Goal: Task Accomplishment & Management: Complete application form

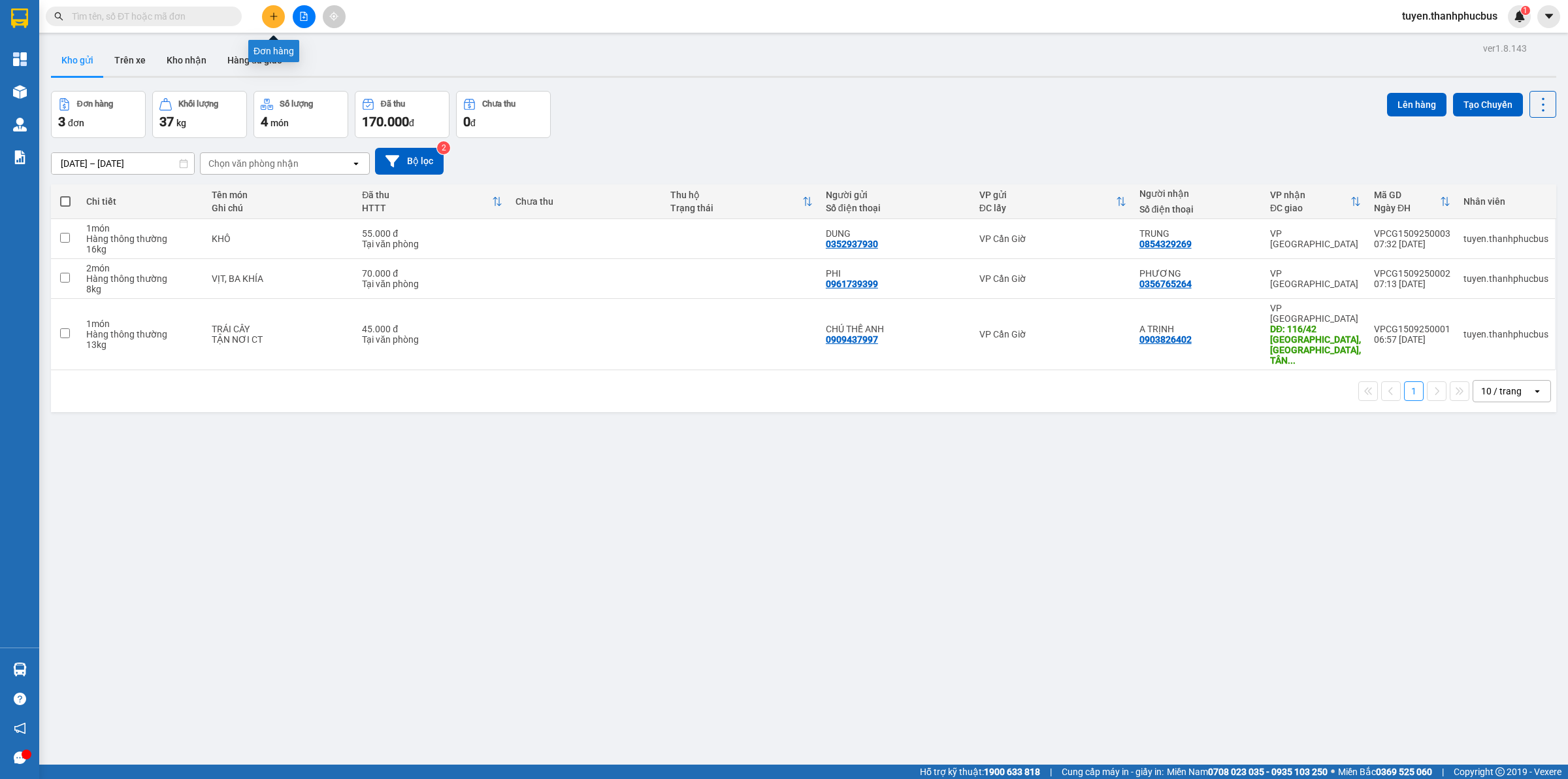
click at [278, 15] on button at bounding box center [273, 16] width 23 height 23
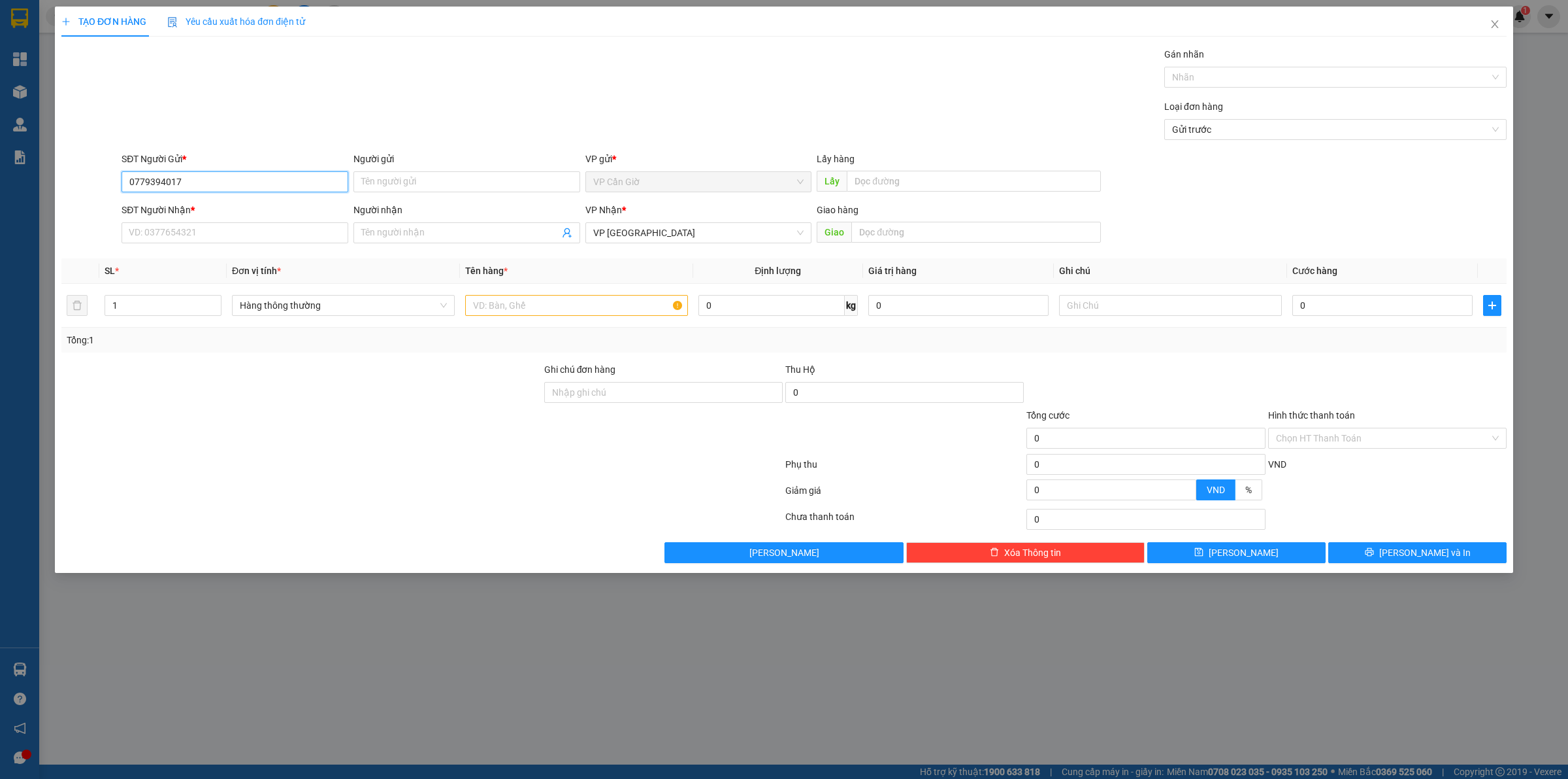
click at [265, 173] on input "0779394017" at bounding box center [235, 181] width 227 height 21
type input "0779394017"
click at [149, 222] on input "SĐT Người Nhận *" at bounding box center [235, 232] width 227 height 21
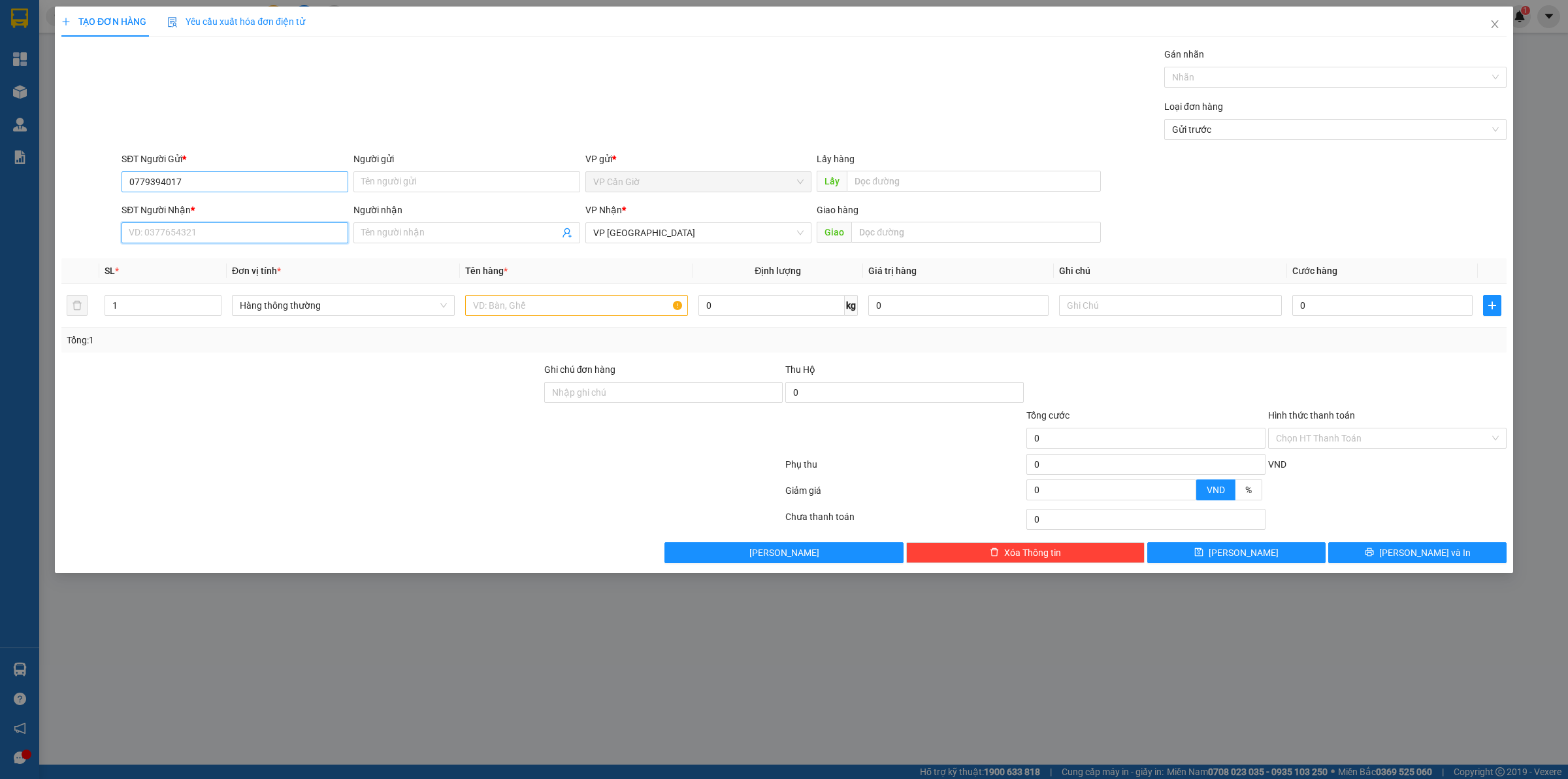
paste input "0779394017"
type input "0779394017"
click at [180, 177] on input "0779394017" at bounding box center [235, 181] width 227 height 21
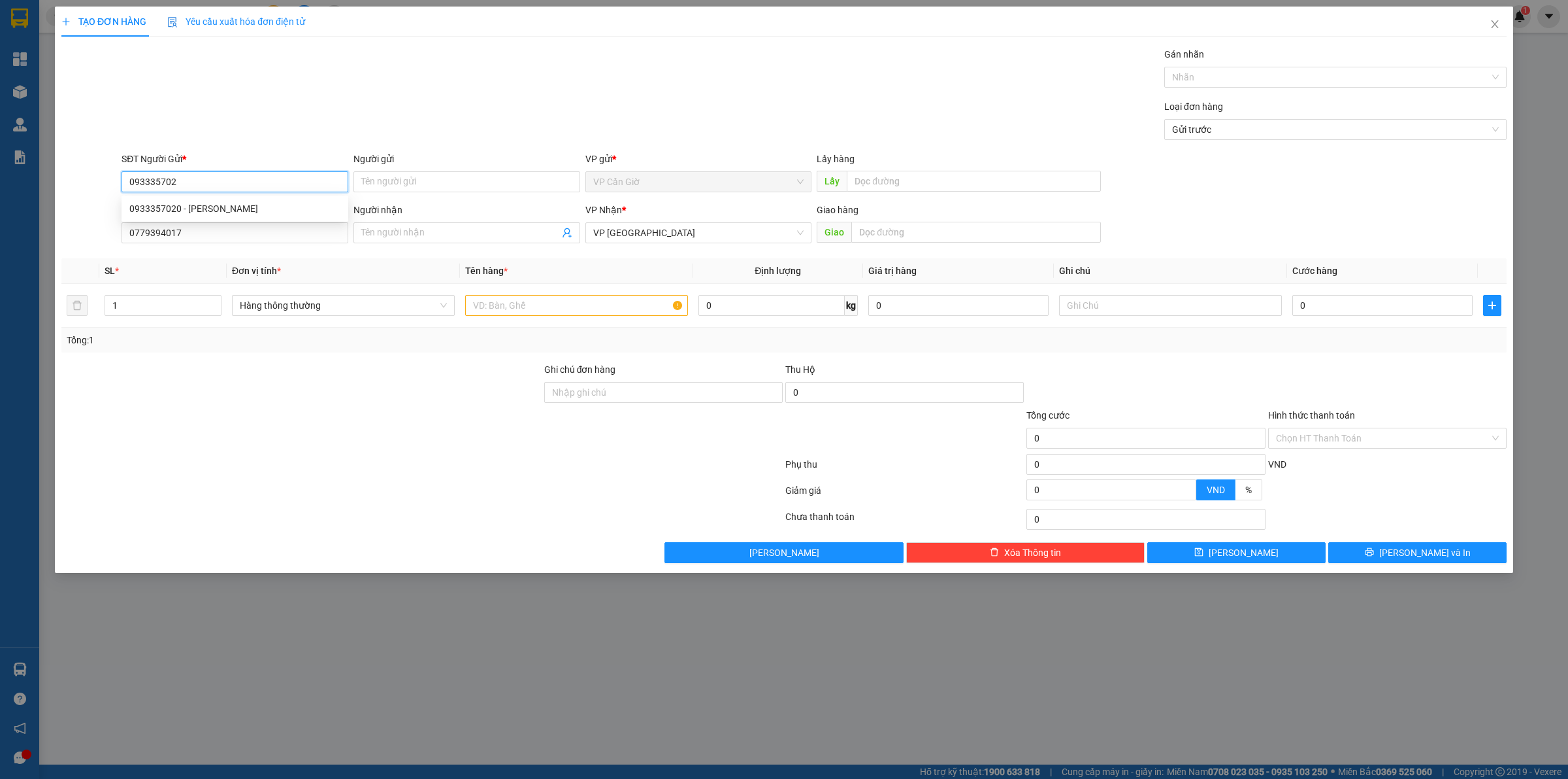
type input "0933357020"
click at [179, 208] on div "0933357020 - [PERSON_NAME]" at bounding box center [235, 209] width 211 height 15
type input "[PERSON_NAME]"
type input "45.000"
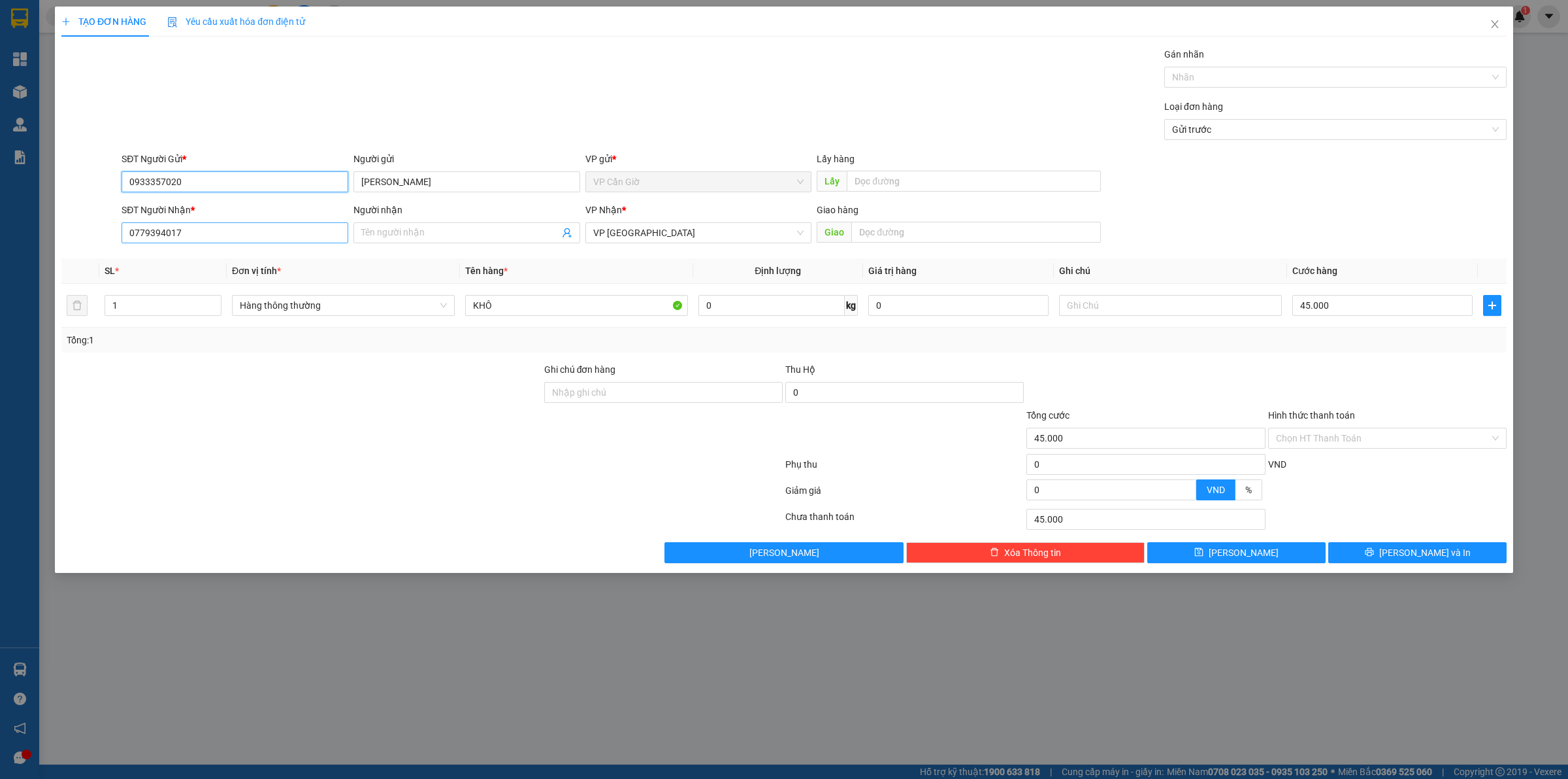
type input "0933357020"
click at [206, 227] on input "0779394017" at bounding box center [235, 232] width 227 height 21
click at [589, 304] on input "KHÔ" at bounding box center [576, 305] width 223 height 21
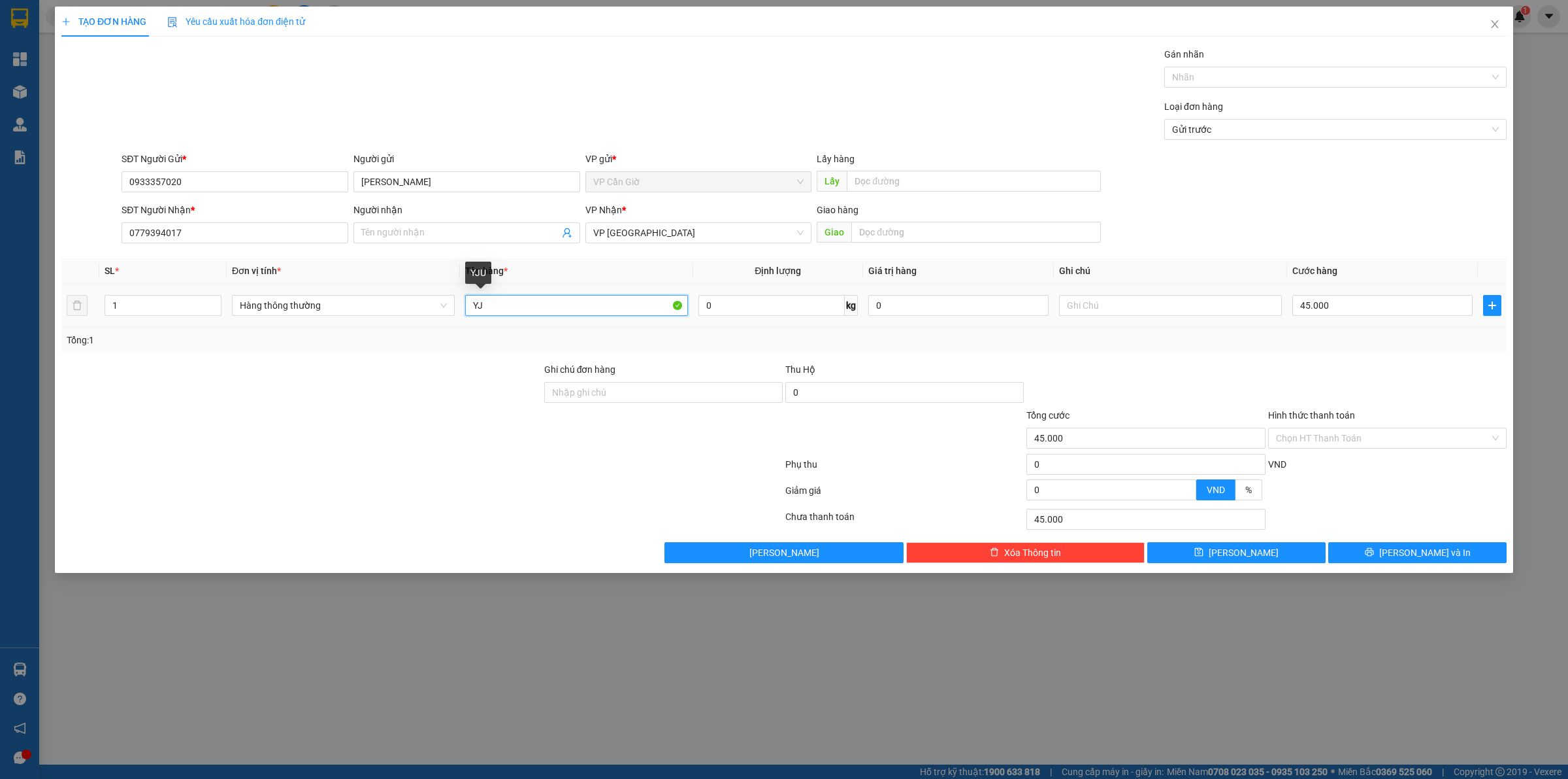
type input "Y"
type input "THU"
click at [707, 247] on div "VP Nhận * VP [GEOGRAPHIC_DATA]" at bounding box center [699, 226] width 227 height 45
click at [498, 233] on input "Người nhận" at bounding box center [460, 233] width 198 height 15
type input "D"
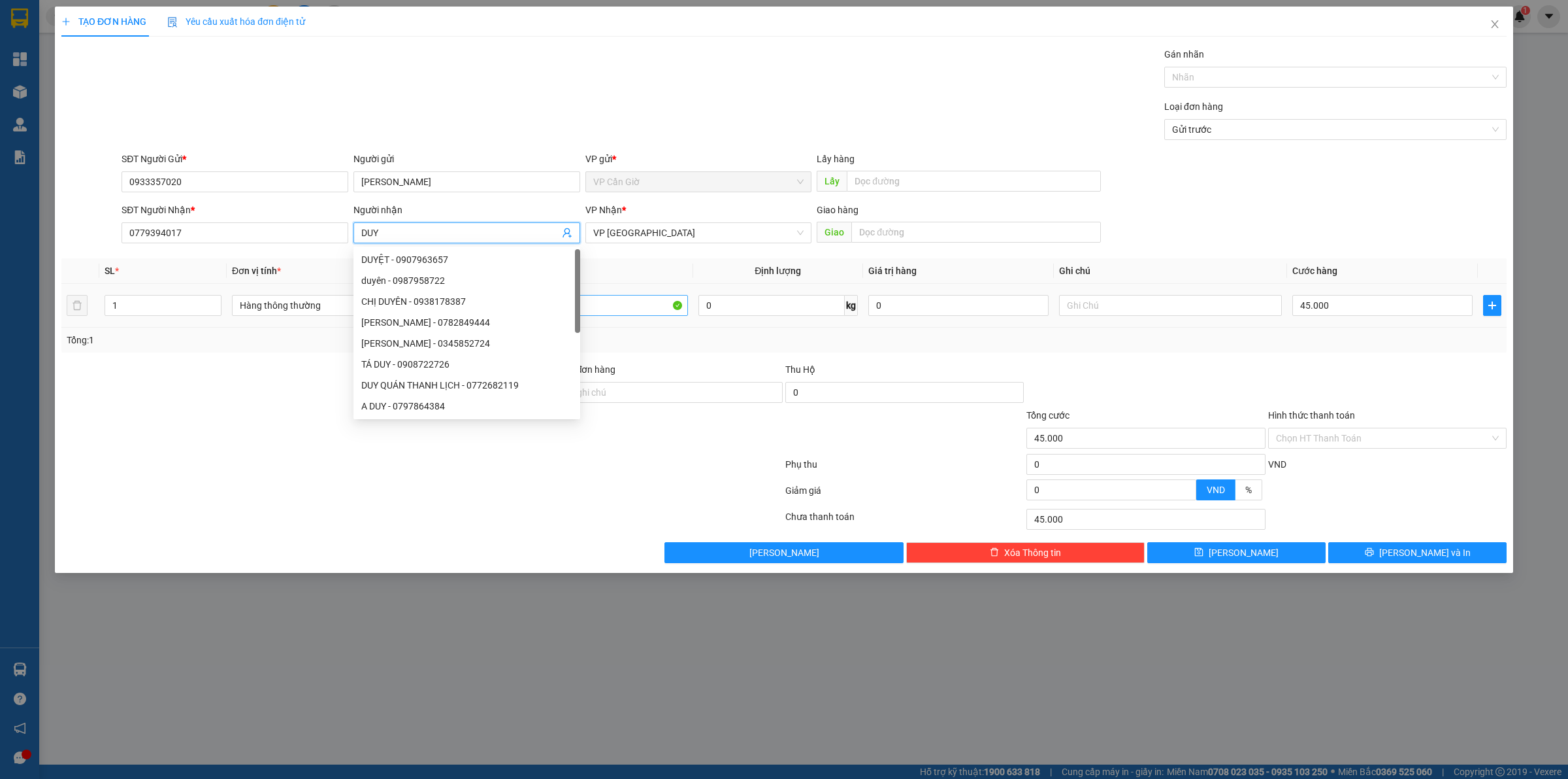
type input "DUY"
click at [610, 306] on input "THU" at bounding box center [576, 305] width 223 height 21
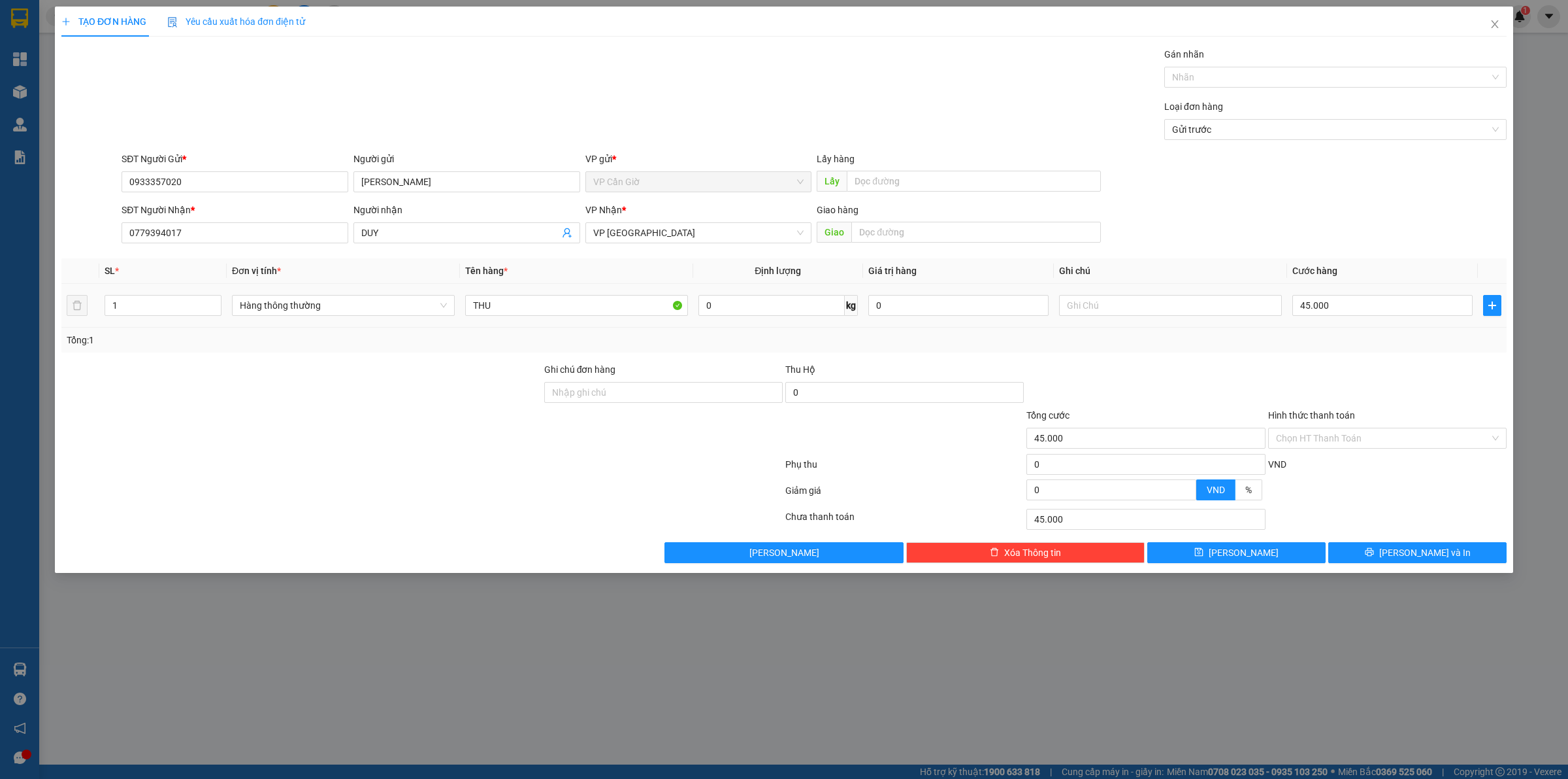
click at [619, 266] on th "Tên hàng *" at bounding box center [576, 271] width 233 height 25
click at [558, 308] on input "THU" at bounding box center [576, 305] width 223 height 21
type input "THƯ"
click at [1387, 324] on td "45.000" at bounding box center [1382, 306] width 191 height 44
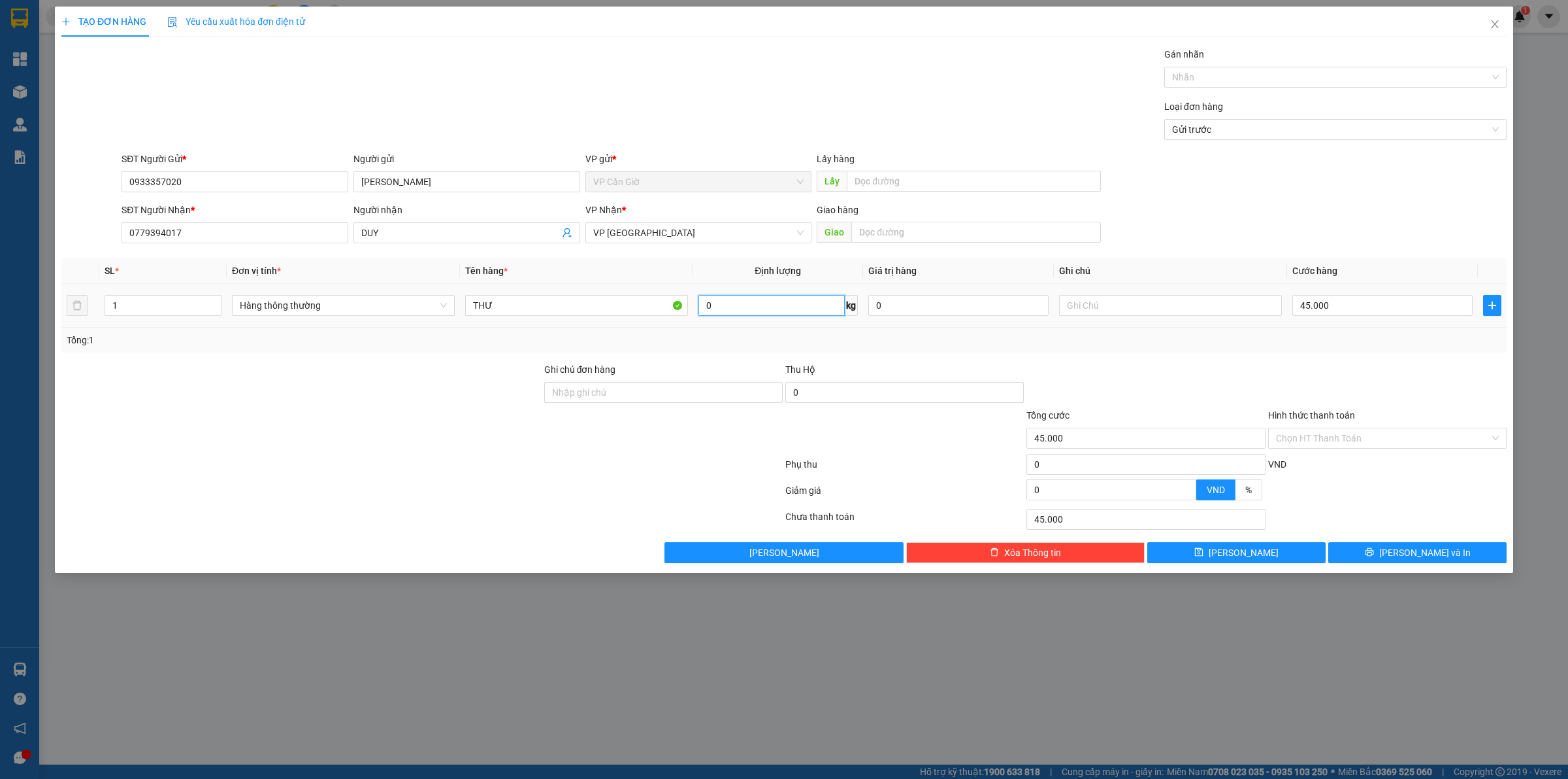
click at [776, 301] on input "0" at bounding box center [772, 305] width 147 height 21
type input "1"
click at [873, 346] on div "Tổng: 1" at bounding box center [784, 340] width 1435 height 15
type input "25.000"
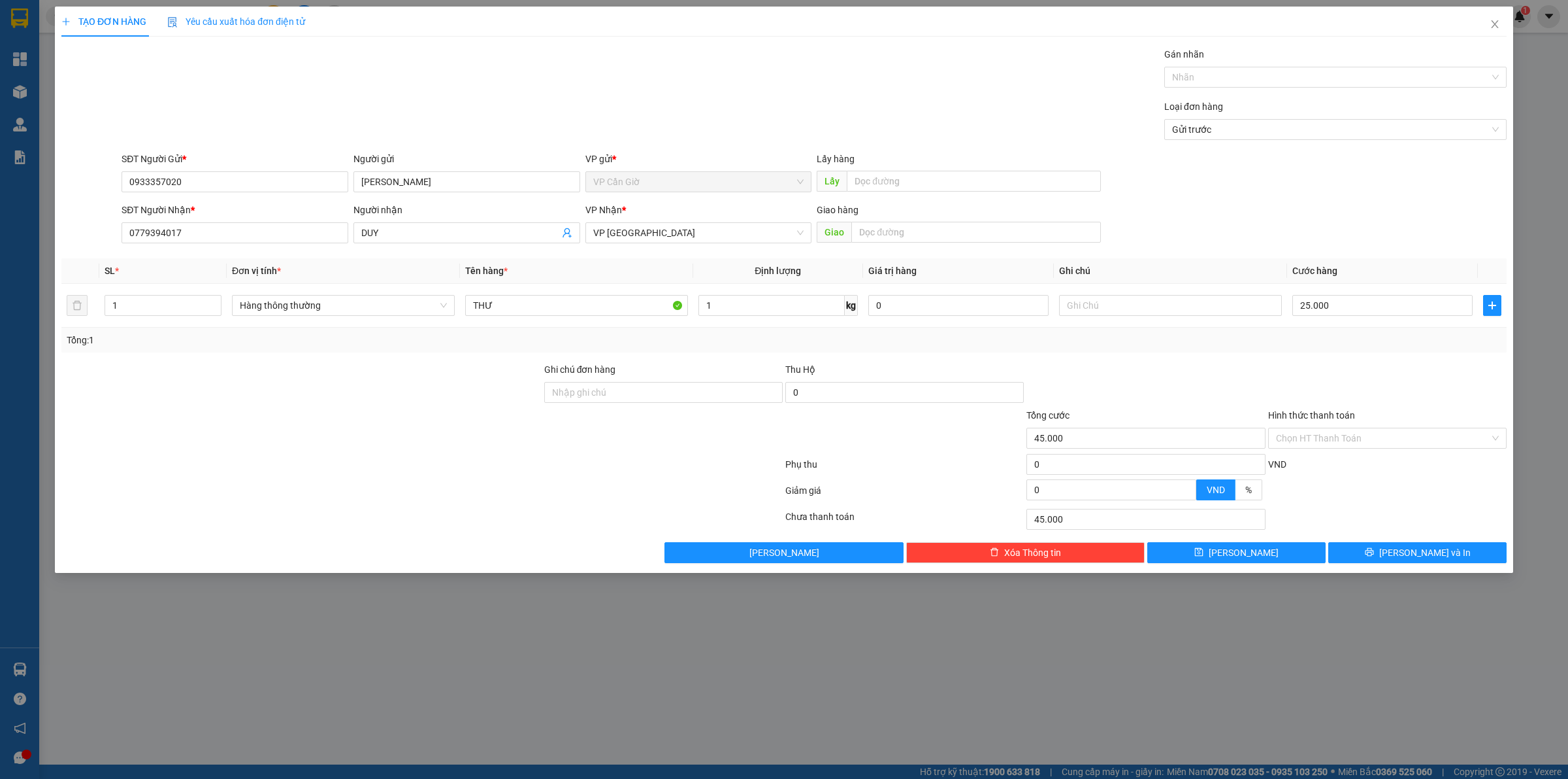
type input "25.000"
click at [1344, 439] on input "Hình thức thanh toán" at bounding box center [1383, 438] width 214 height 20
click at [1324, 463] on div "Tại văn phòng" at bounding box center [1388, 465] width 223 height 15
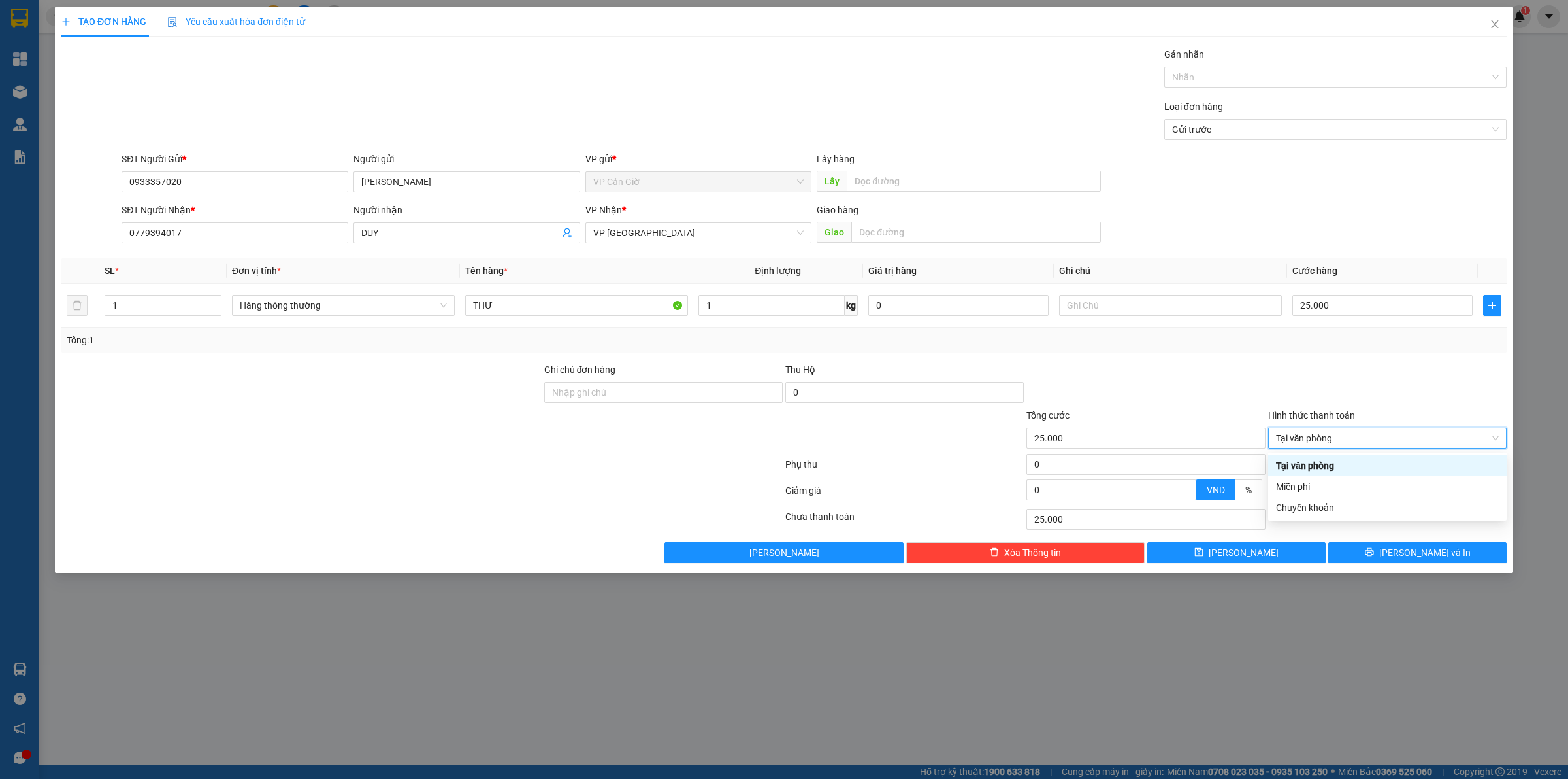
type input "0"
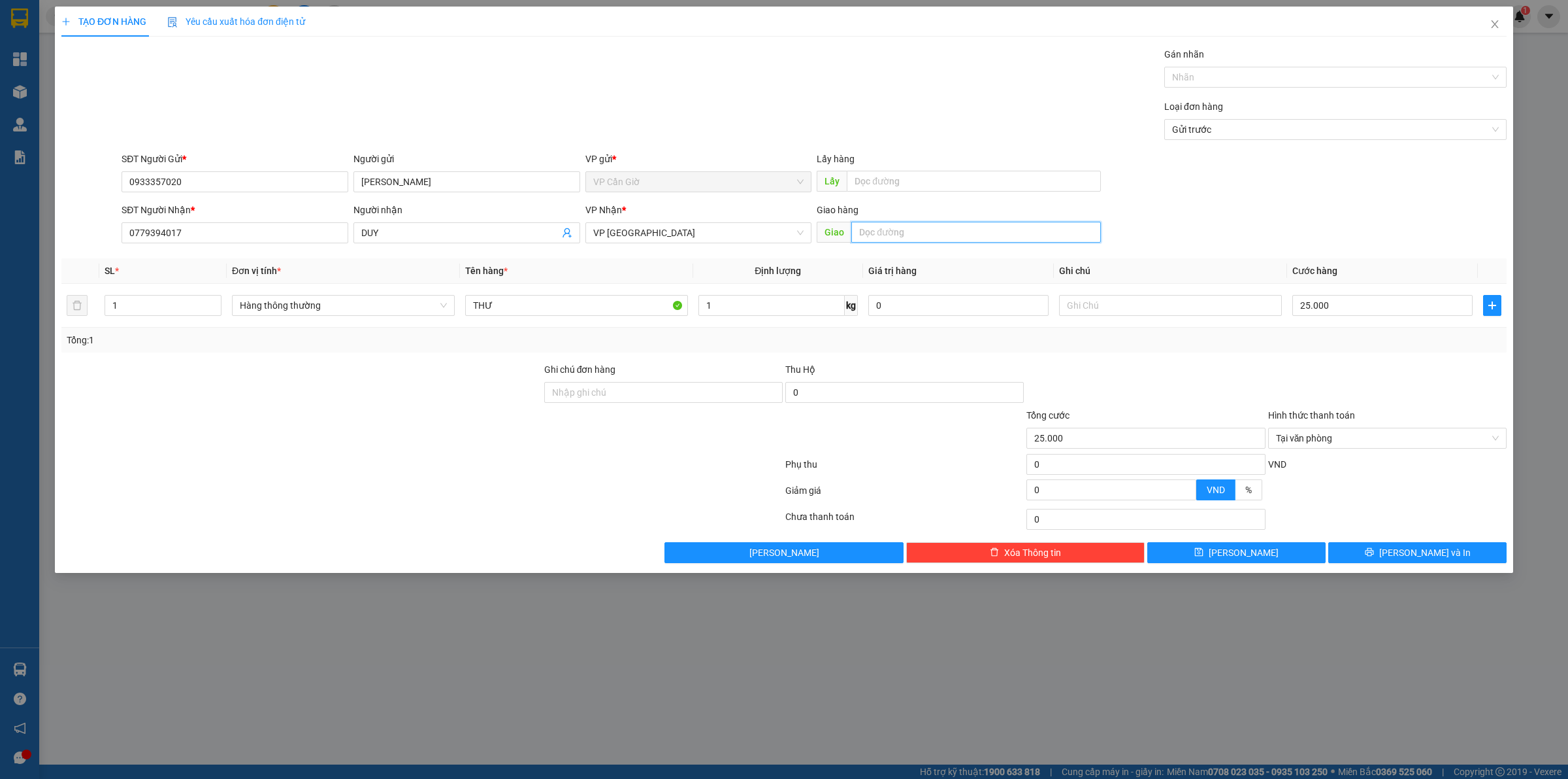
click at [969, 236] on input "text" at bounding box center [975, 231] width 249 height 21
type input "189b [PERSON_NAME]"
click at [1389, 560] on button "[PERSON_NAME] và In" at bounding box center [1418, 552] width 179 height 21
click at [1492, 24] on icon "close" at bounding box center [1495, 24] width 11 height 11
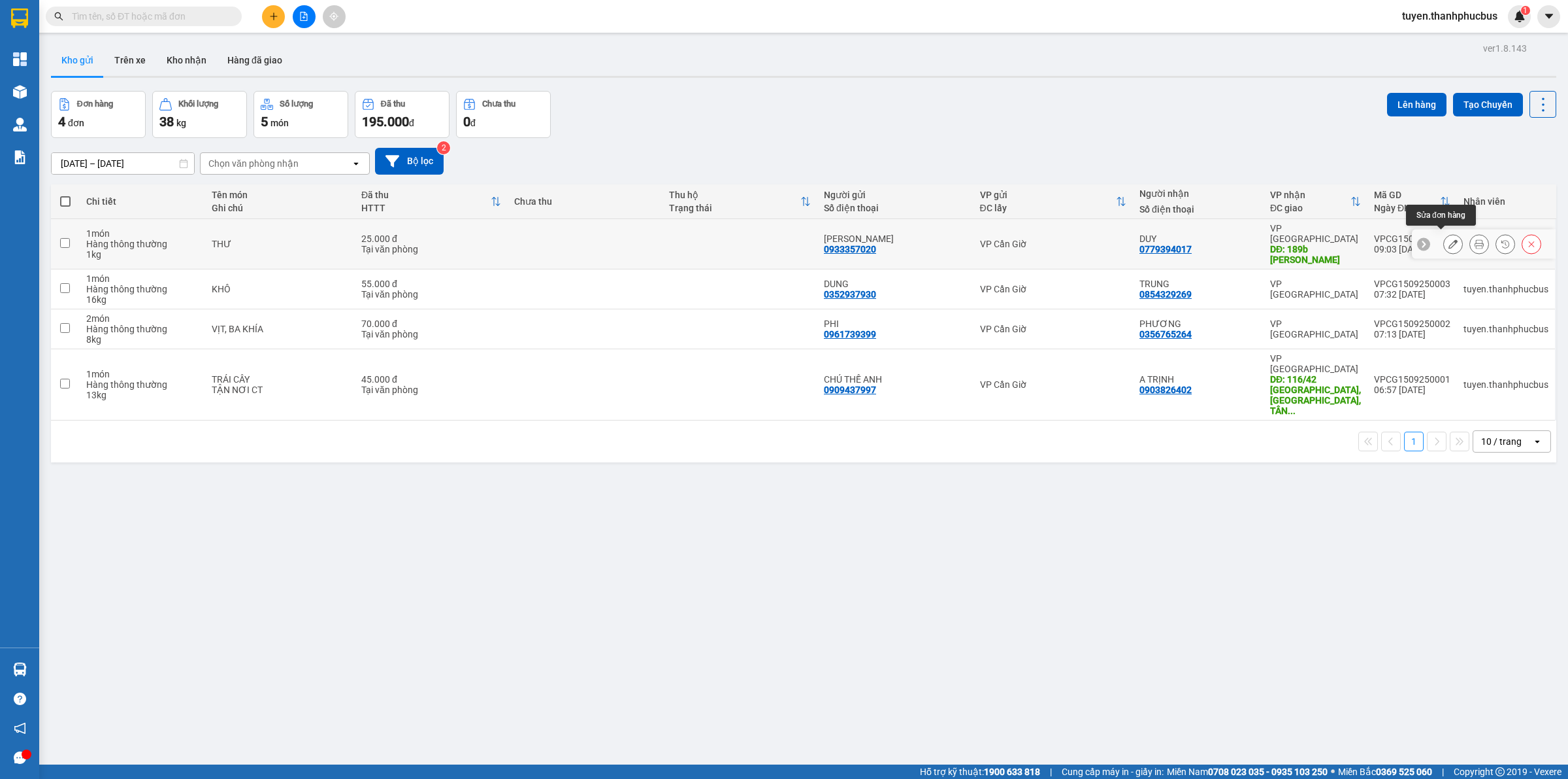
click at [1446, 238] on button at bounding box center [1453, 244] width 18 height 23
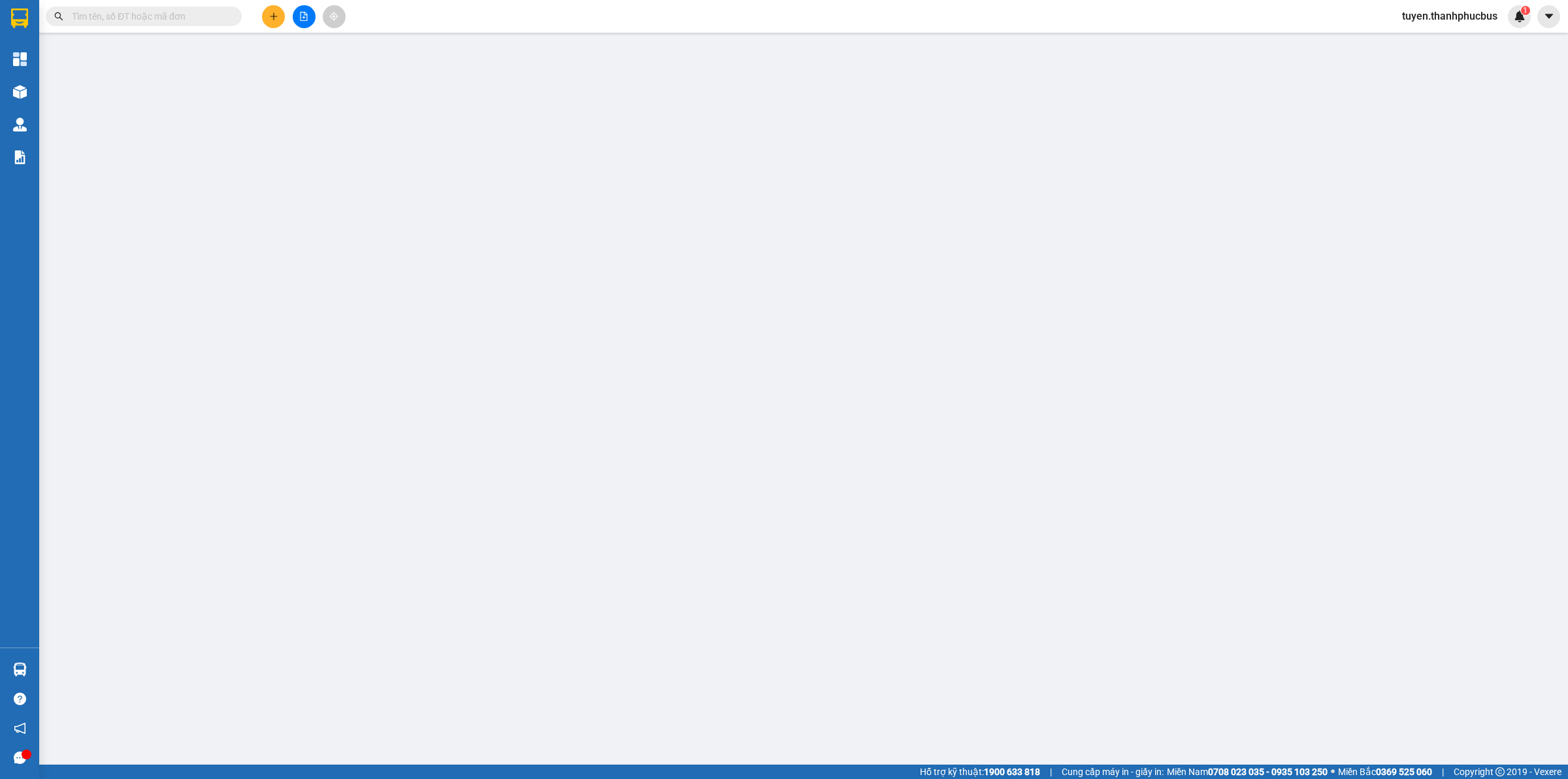
type input "0933357020"
type input "0779394017"
type input "189b [PERSON_NAME]"
type input "25.000"
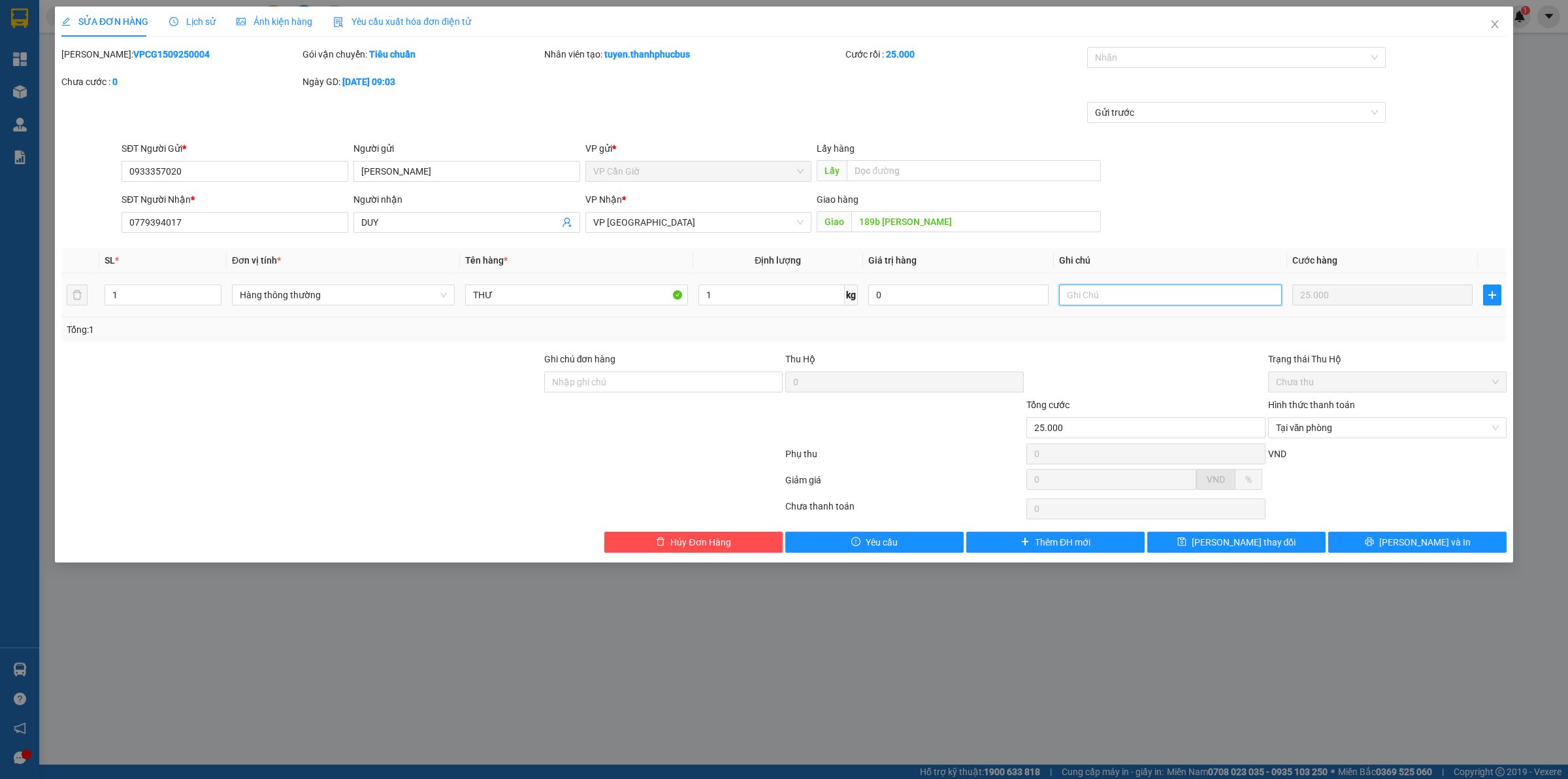
click at [1098, 291] on input "text" at bounding box center [1171, 295] width 223 height 21
type input "tận nơi ct"
click at [1404, 550] on button "[PERSON_NAME] và In" at bounding box center [1418, 541] width 179 height 21
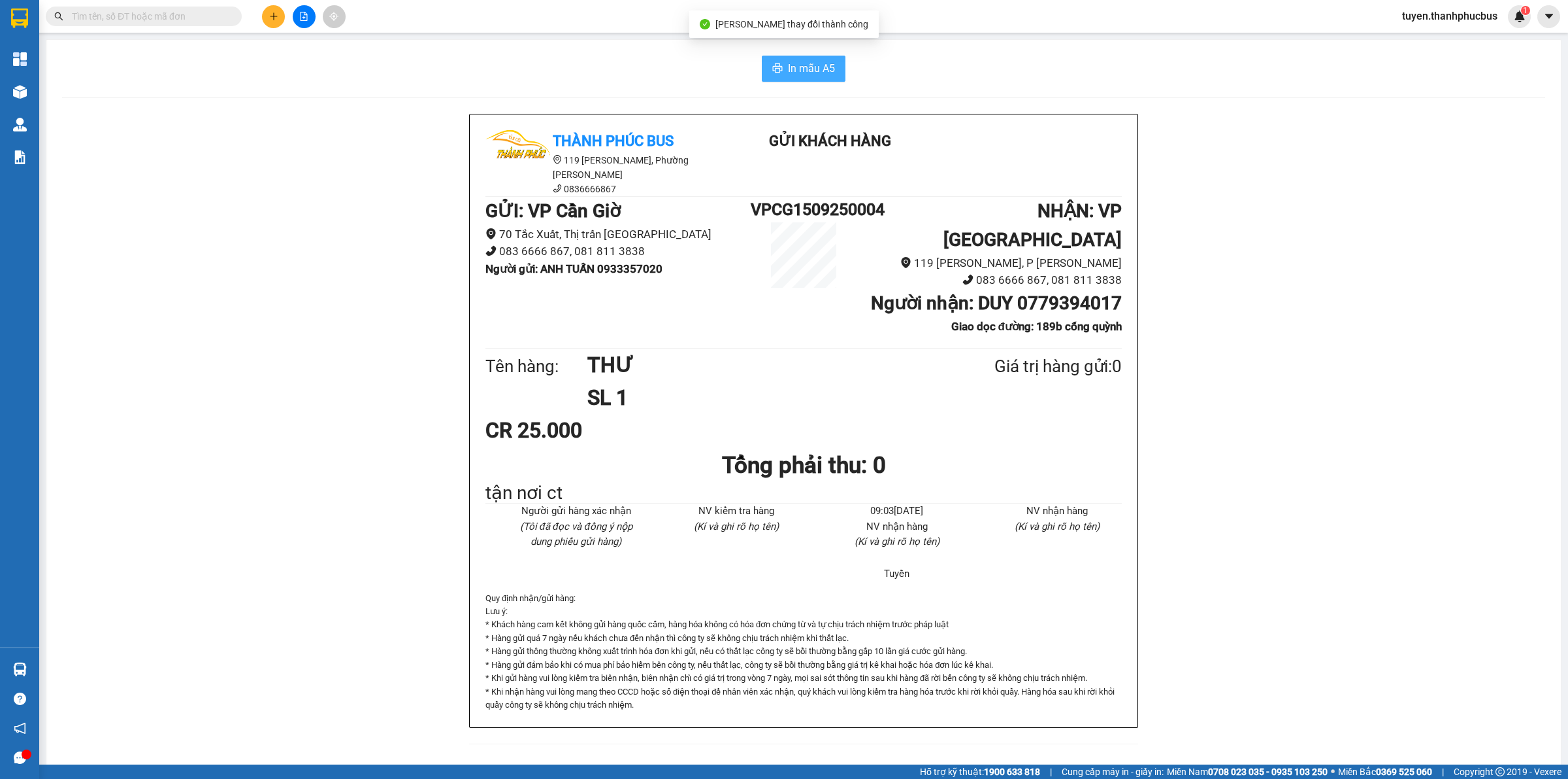
click at [808, 59] on button "In mẫu A5" at bounding box center [804, 68] width 83 height 26
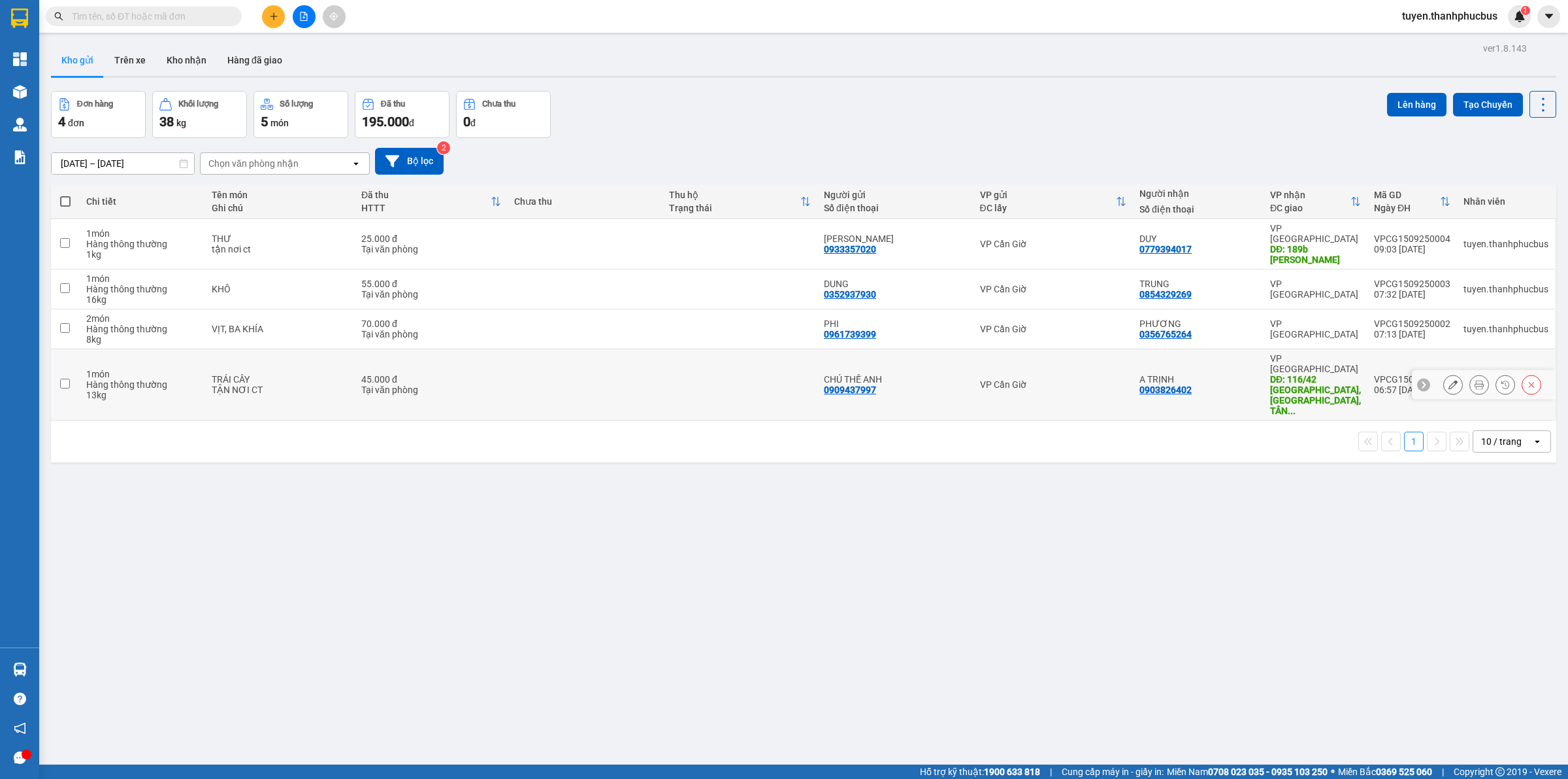
click at [608, 356] on td at bounding box center [585, 385] width 155 height 72
checkbox input "true"
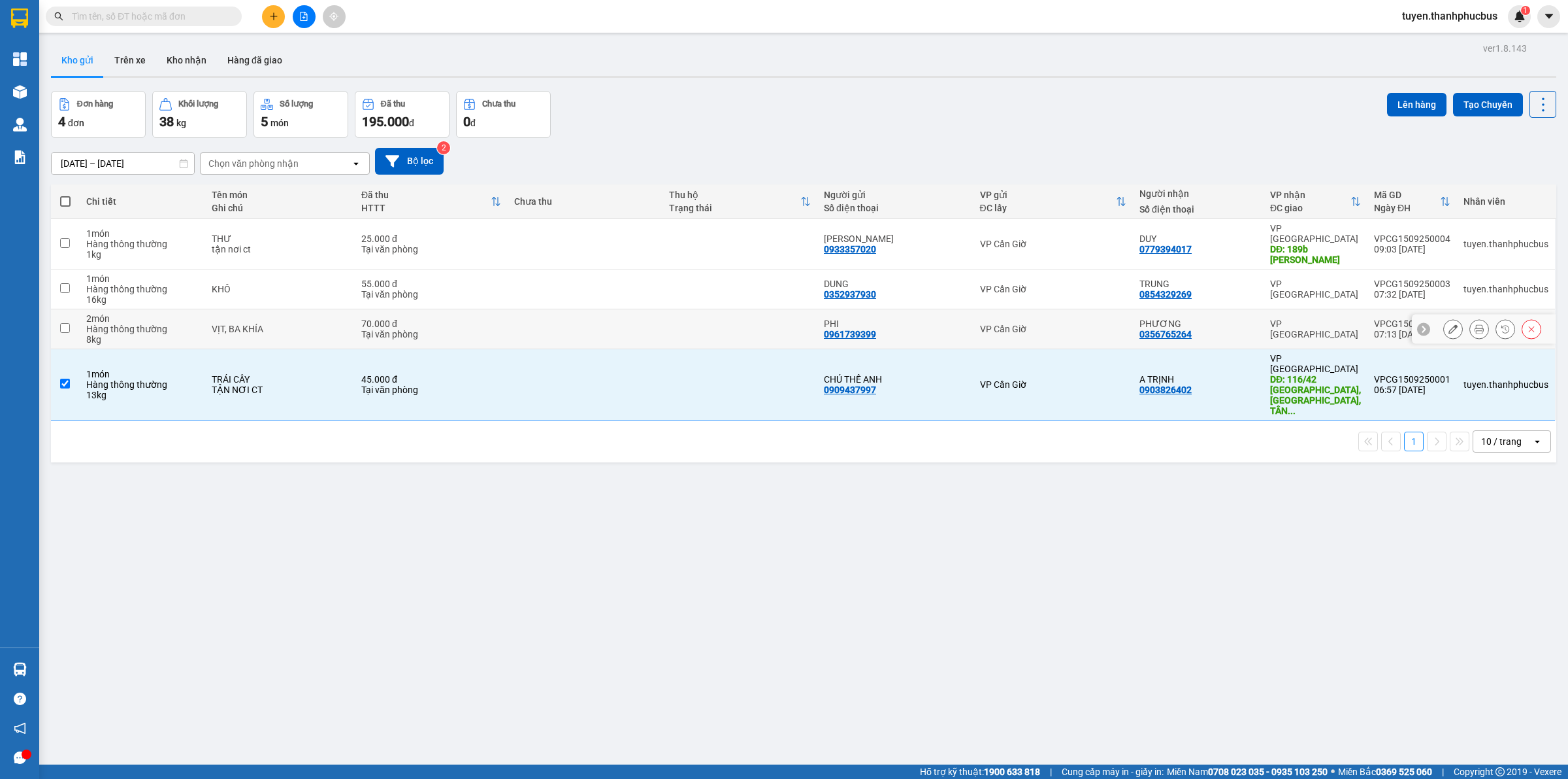
click at [589, 309] on td at bounding box center [585, 329] width 155 height 40
checkbox input "true"
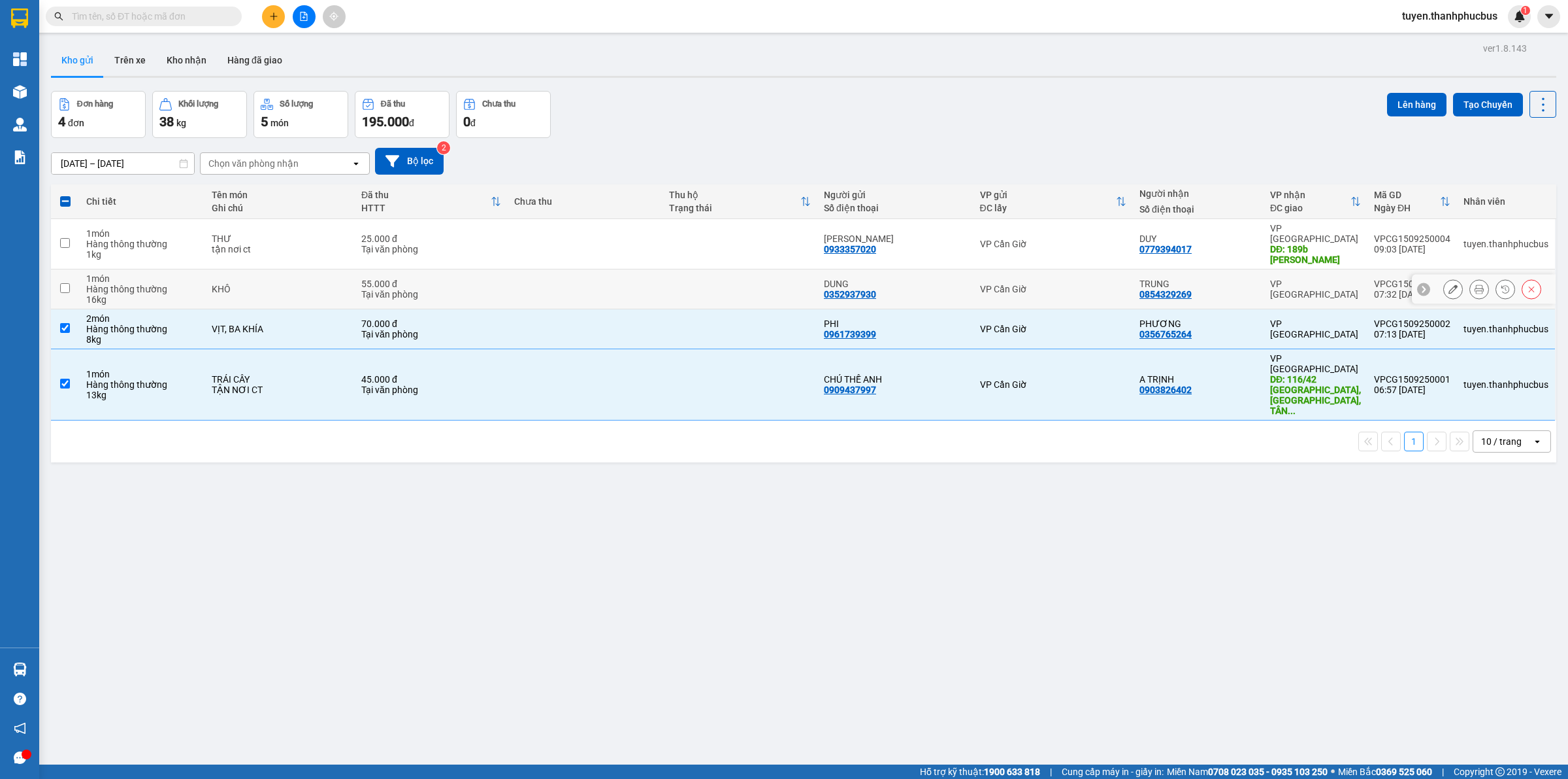
click at [585, 289] on td at bounding box center [585, 289] width 155 height 40
checkbox input "true"
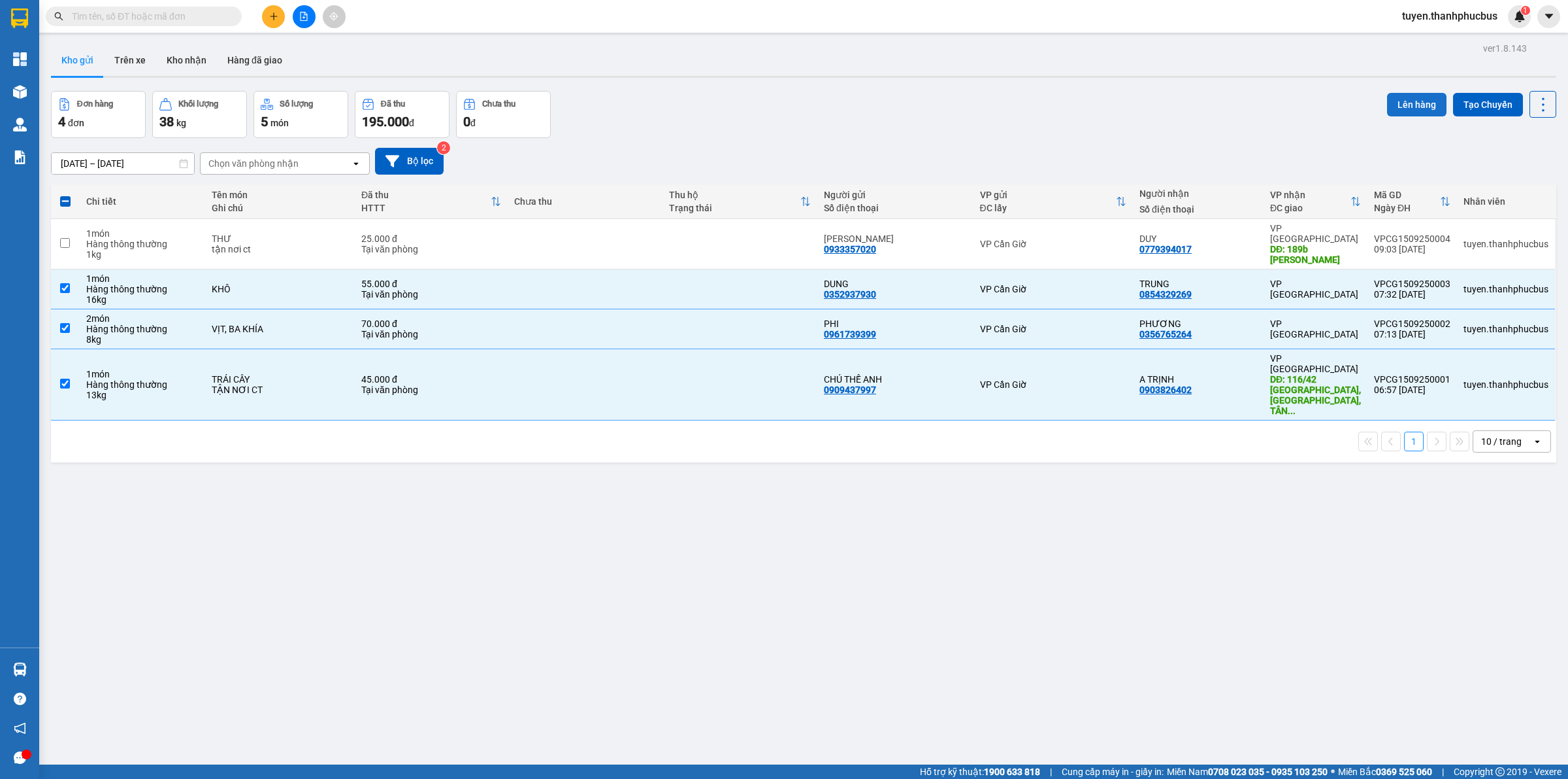
click at [1420, 109] on button "Lên hàng" at bounding box center [1418, 104] width 60 height 24
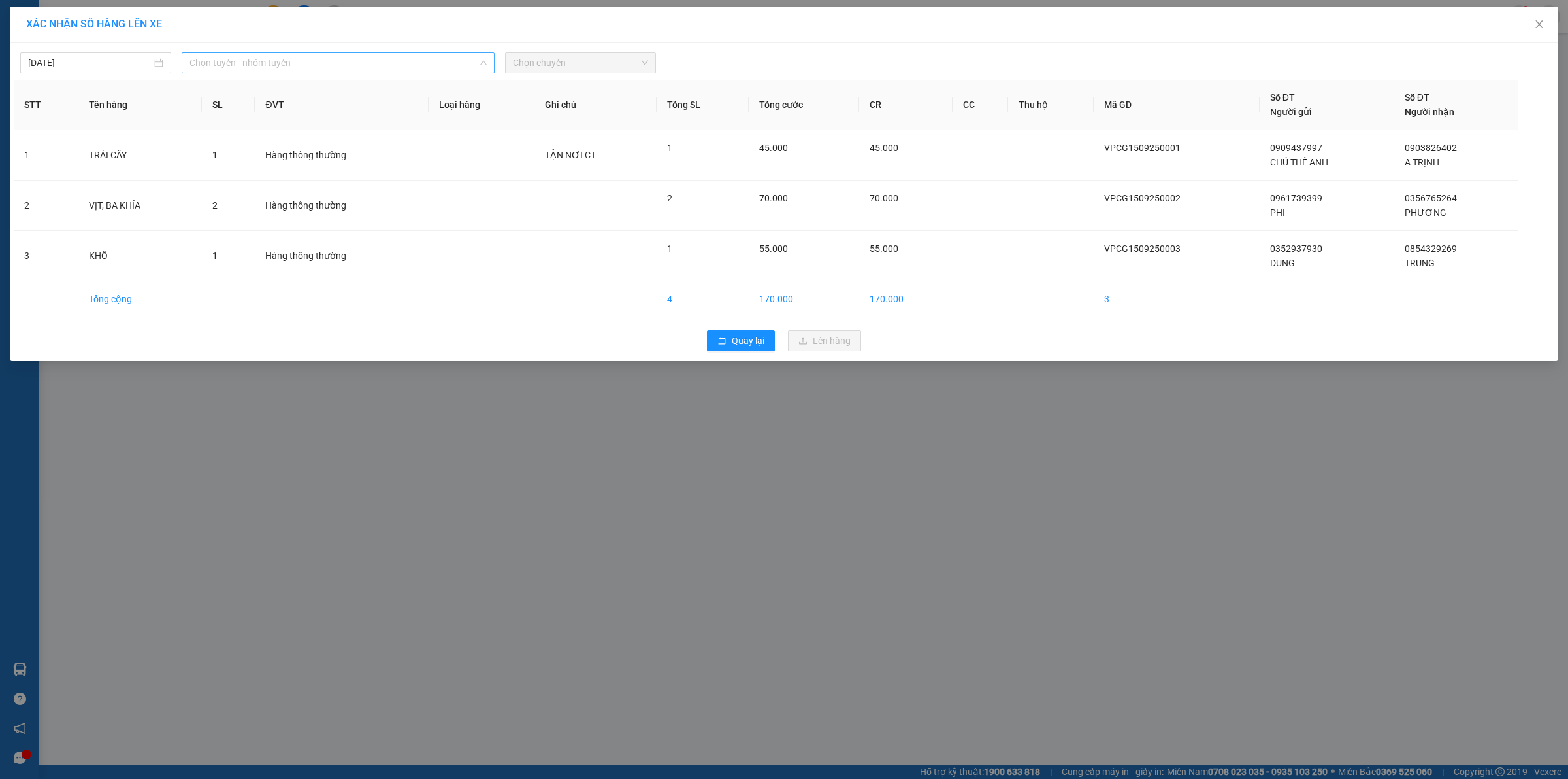
click at [214, 69] on span "Chọn tuyến - nhóm tuyến" at bounding box center [338, 63] width 297 height 20
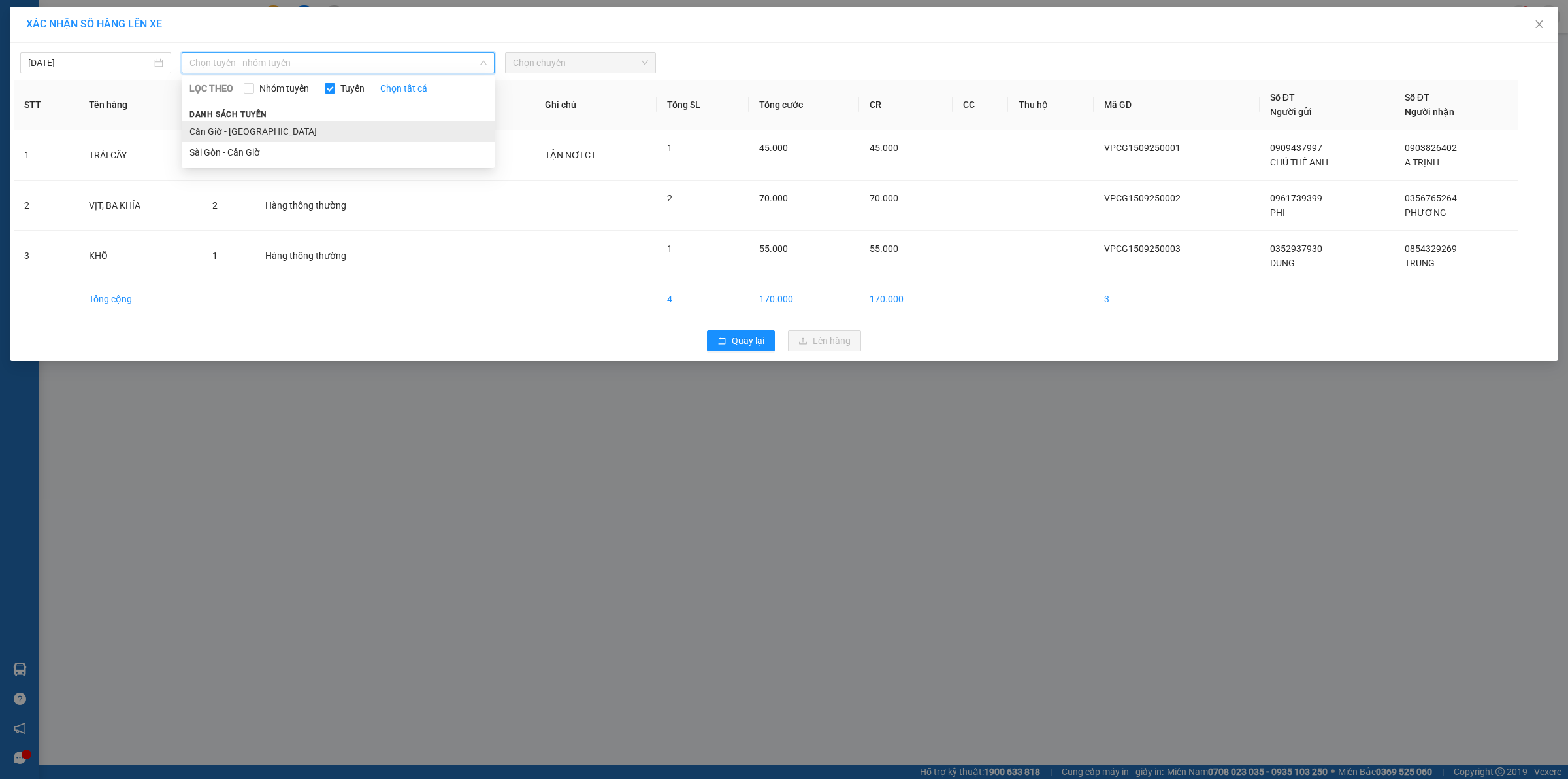
click at [238, 125] on li "Cần Giờ - [GEOGRAPHIC_DATA]" at bounding box center [337, 131] width 313 height 21
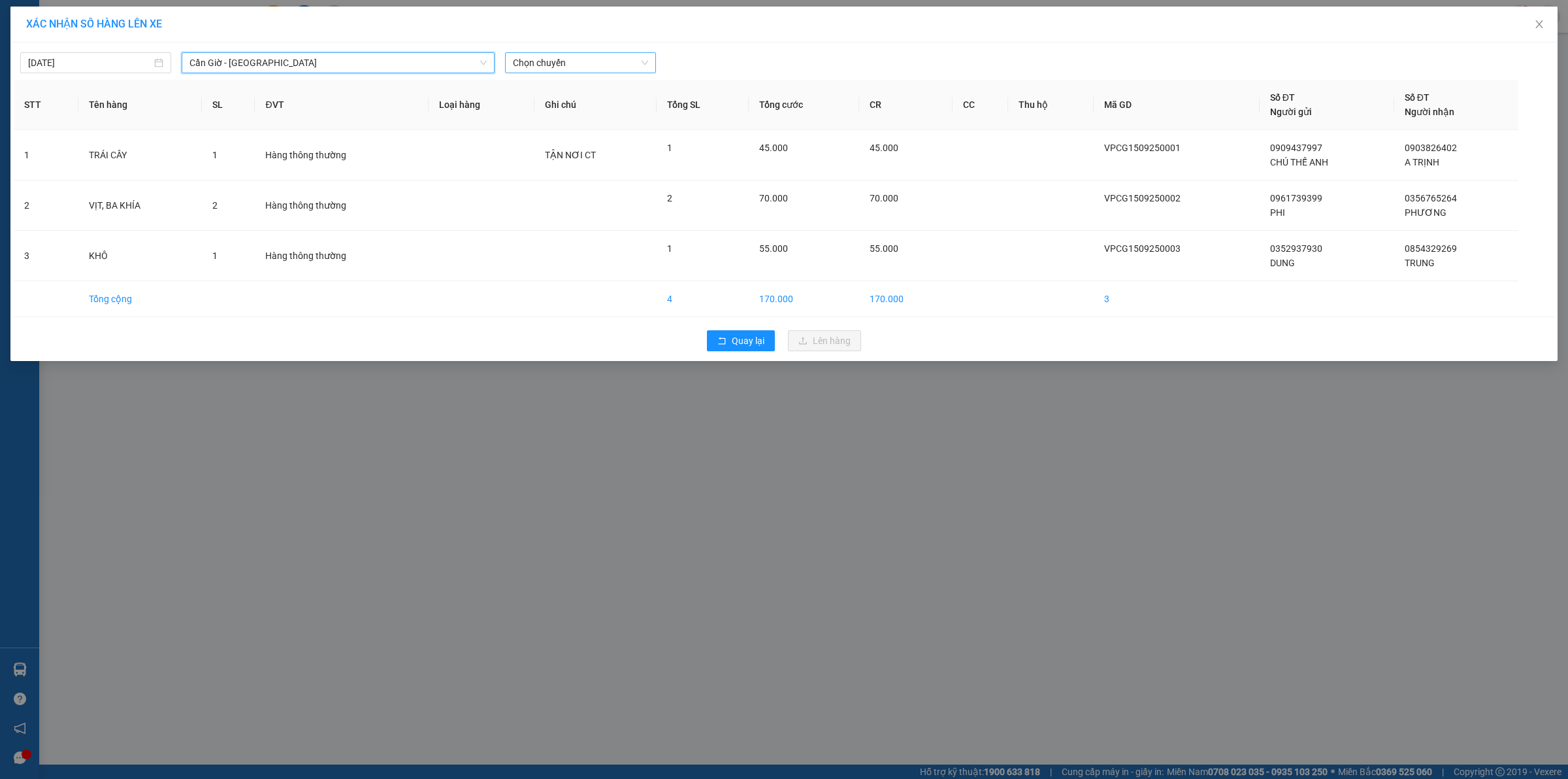
click at [531, 64] on span "Chọn chuyến" at bounding box center [580, 63] width 135 height 20
click at [537, 128] on div "08:00" at bounding box center [564, 131] width 102 height 15
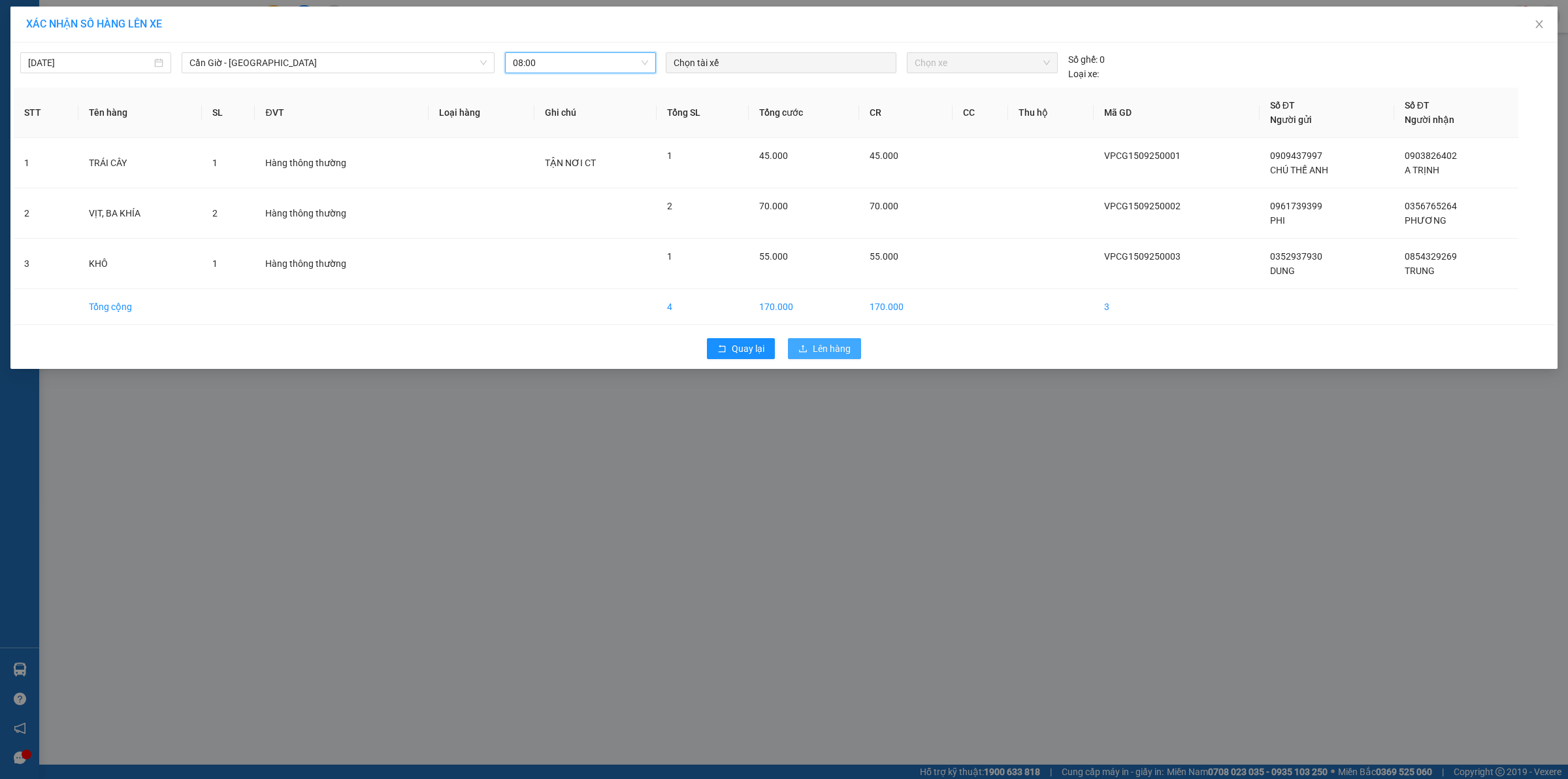
click at [798, 341] on button "Lên hàng" at bounding box center [825, 348] width 73 height 21
